Goal: Task Accomplishment & Management: Use online tool/utility

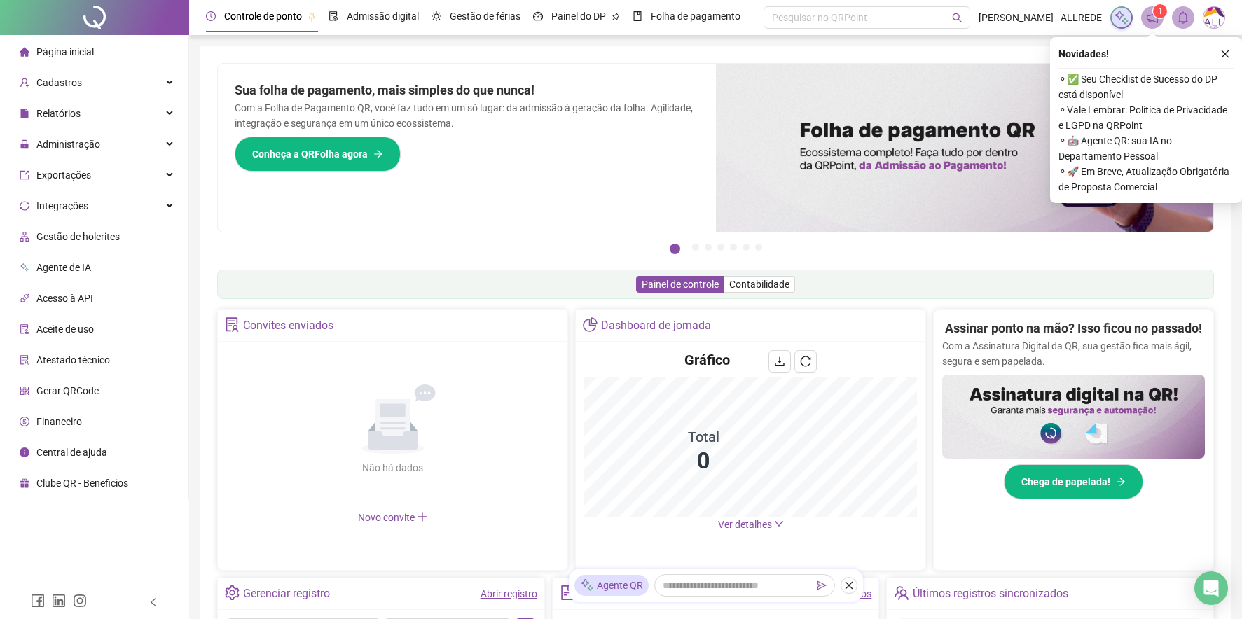
click at [64, 388] on span "Gerar QRCode" at bounding box center [67, 390] width 62 height 11
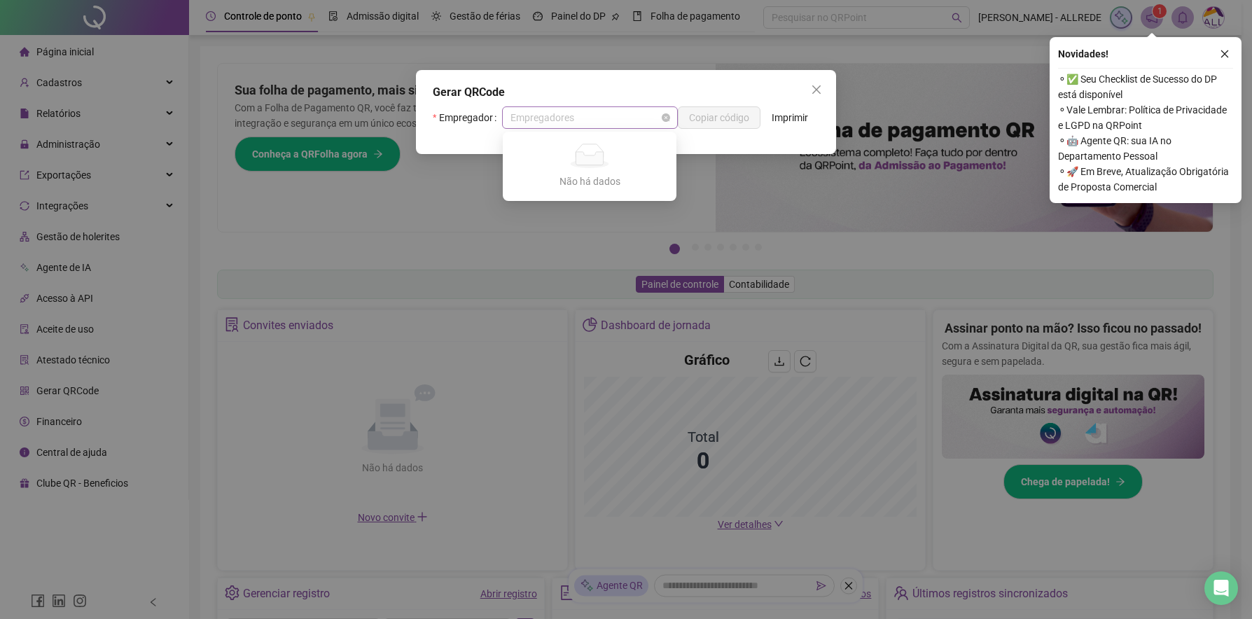
click at [597, 117] on span "Empregadores" at bounding box center [590, 117] width 159 height 21
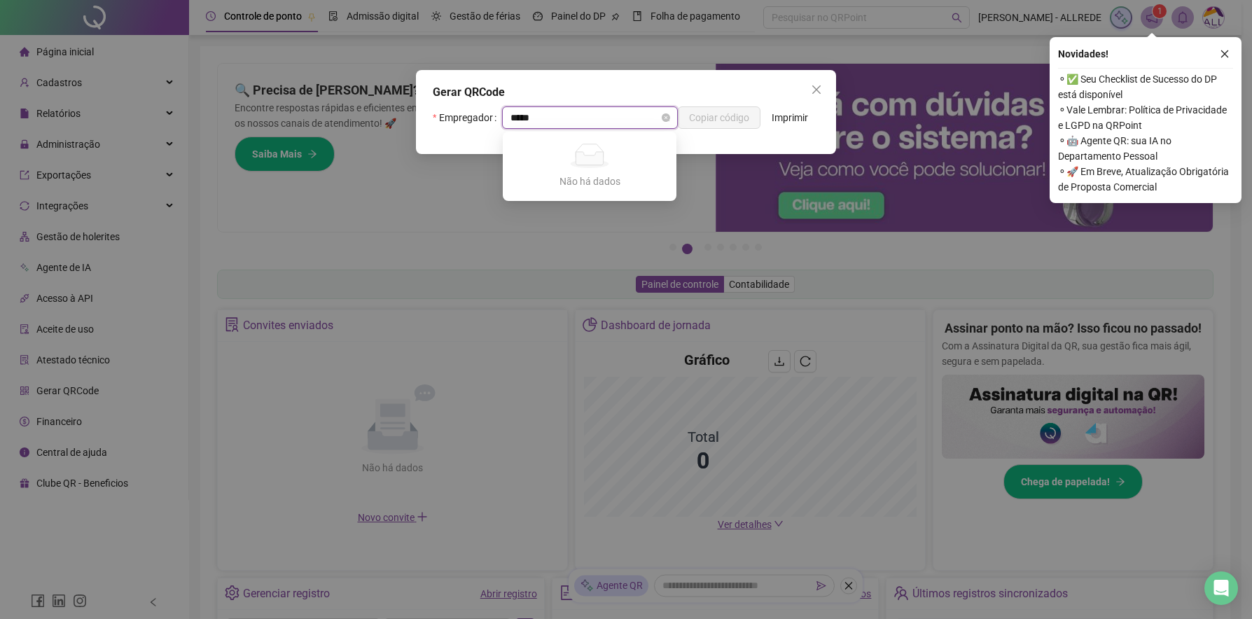
type input "****"
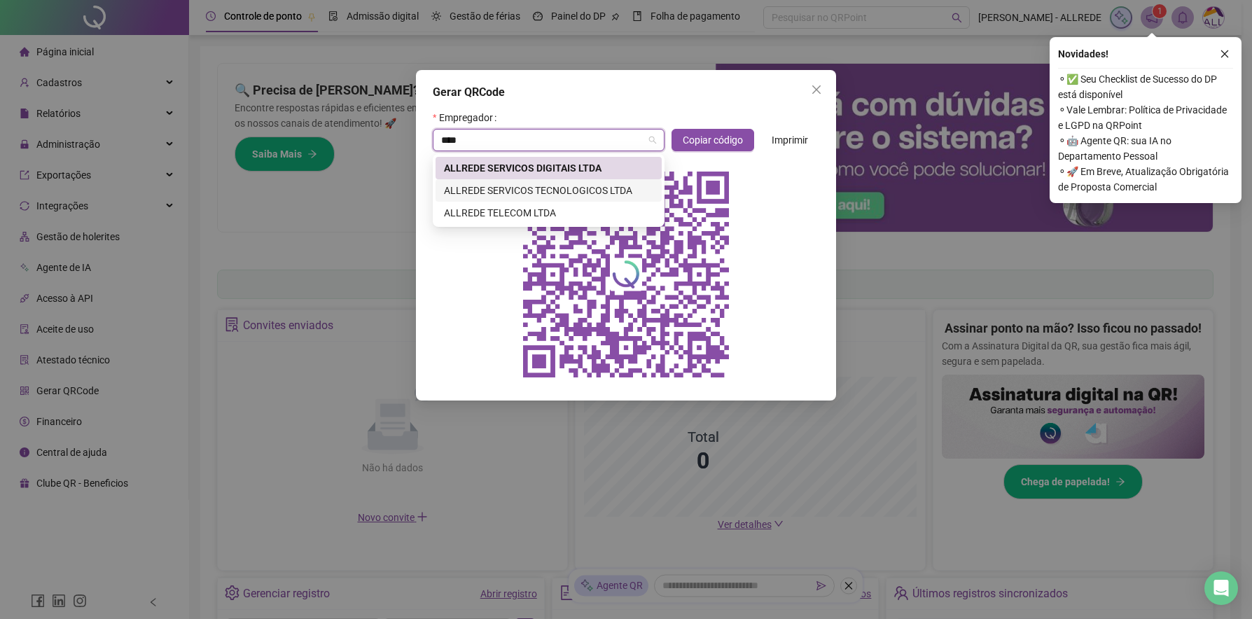
click at [533, 193] on div "ALLREDE SERVICOS TECNOLOGICOS LTDA" at bounding box center [548, 190] width 209 height 15
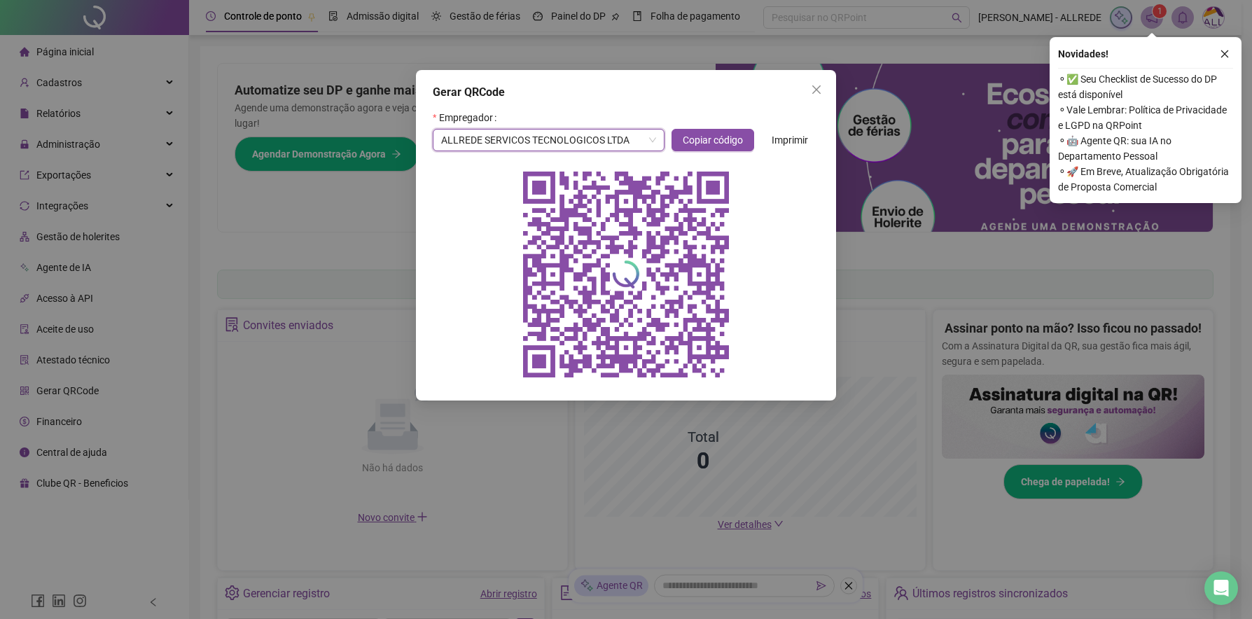
click at [787, 138] on span "Imprimir" at bounding box center [790, 139] width 36 height 15
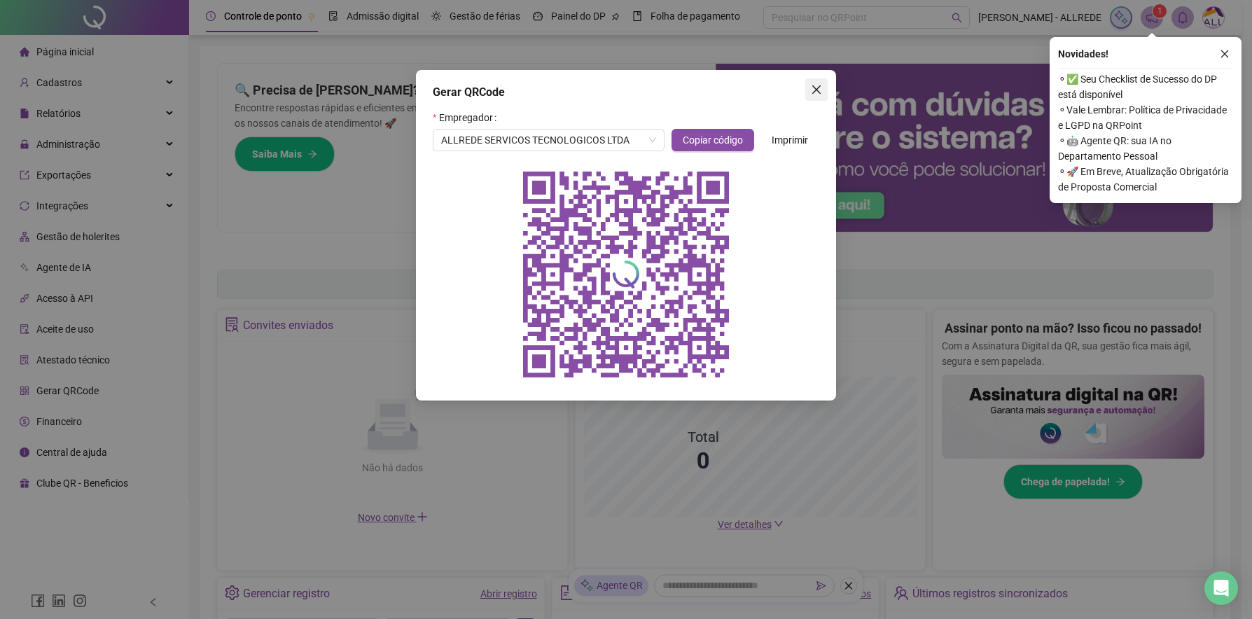
click at [817, 88] on icon "close" at bounding box center [816, 89] width 11 height 11
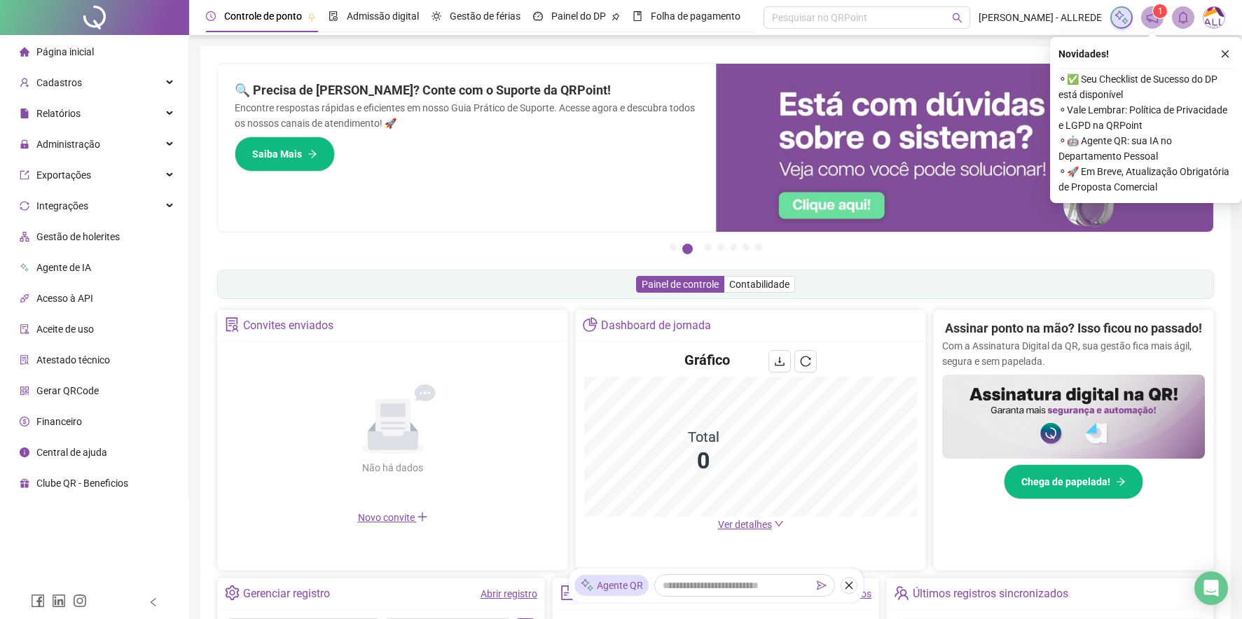
click at [1210, 15] on img at bounding box center [1213, 17] width 21 height 21
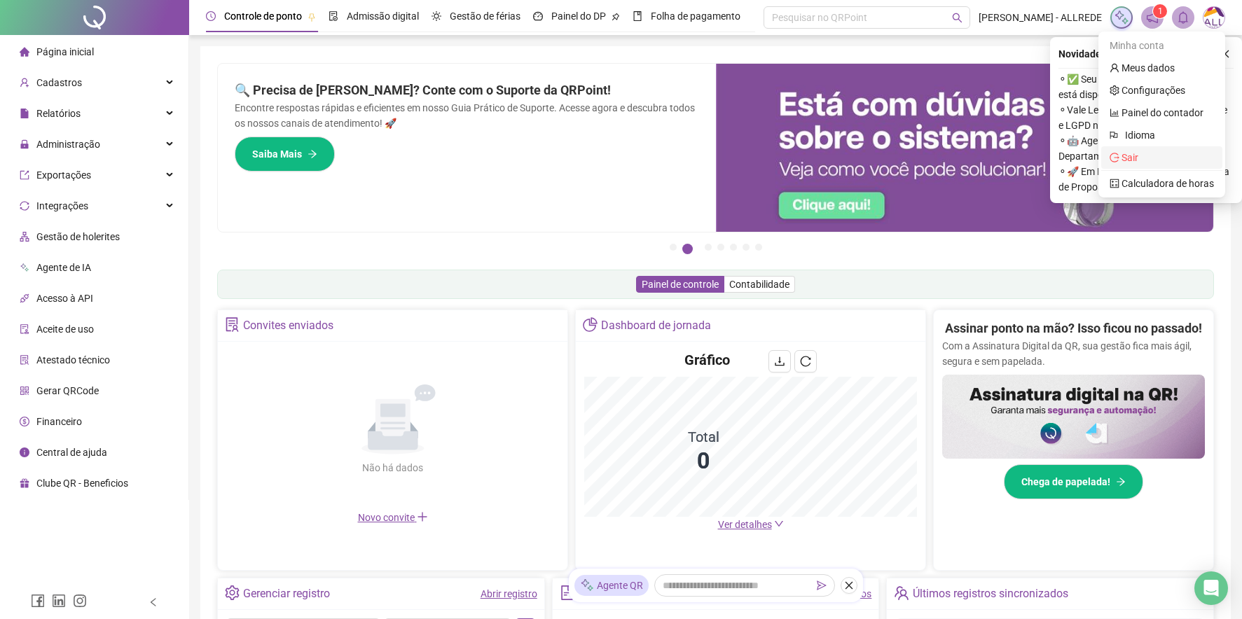
click at [1130, 156] on span "Sair" at bounding box center [1129, 157] width 17 height 11
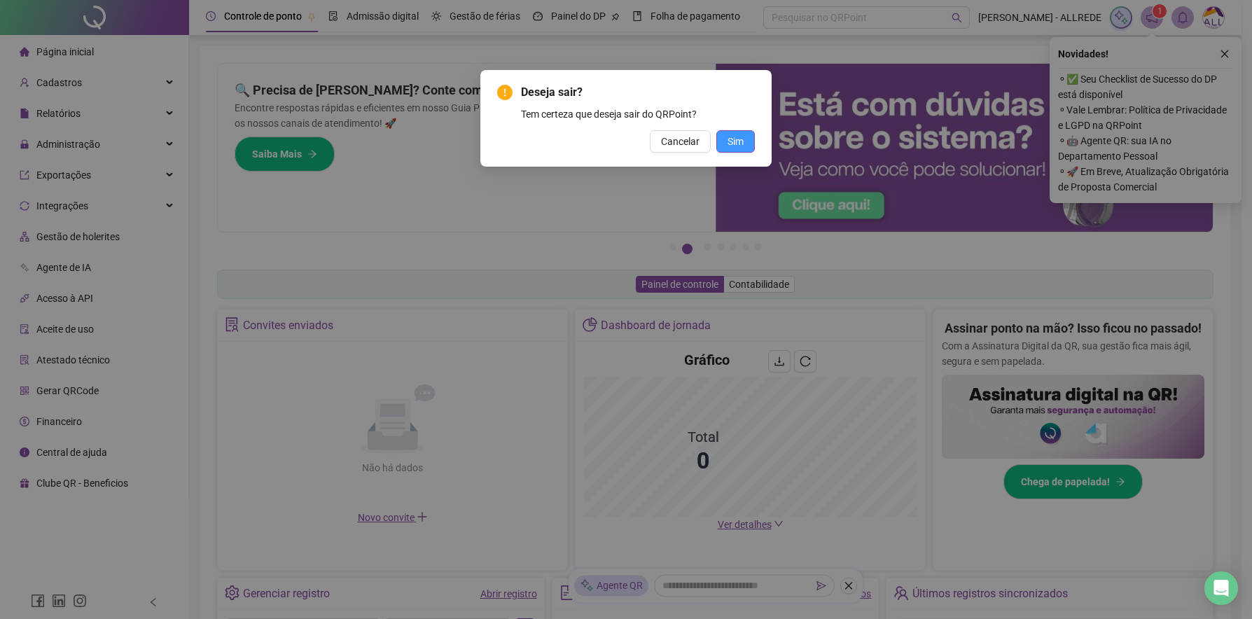
click at [734, 146] on span "Sim" at bounding box center [736, 141] width 16 height 15
